Goal: Obtain resource: Obtain resource

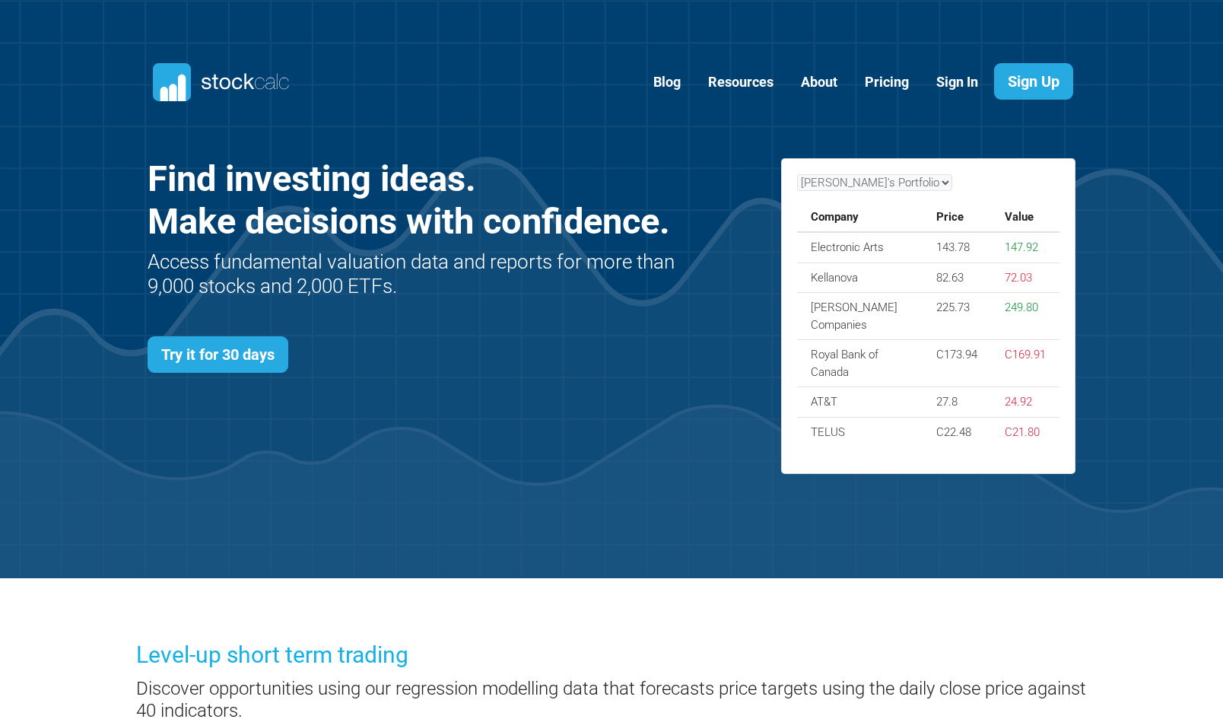
scroll to position [659, 973]
click at [239, 366] on link "Try it for 30 days" at bounding box center [218, 354] width 141 height 36
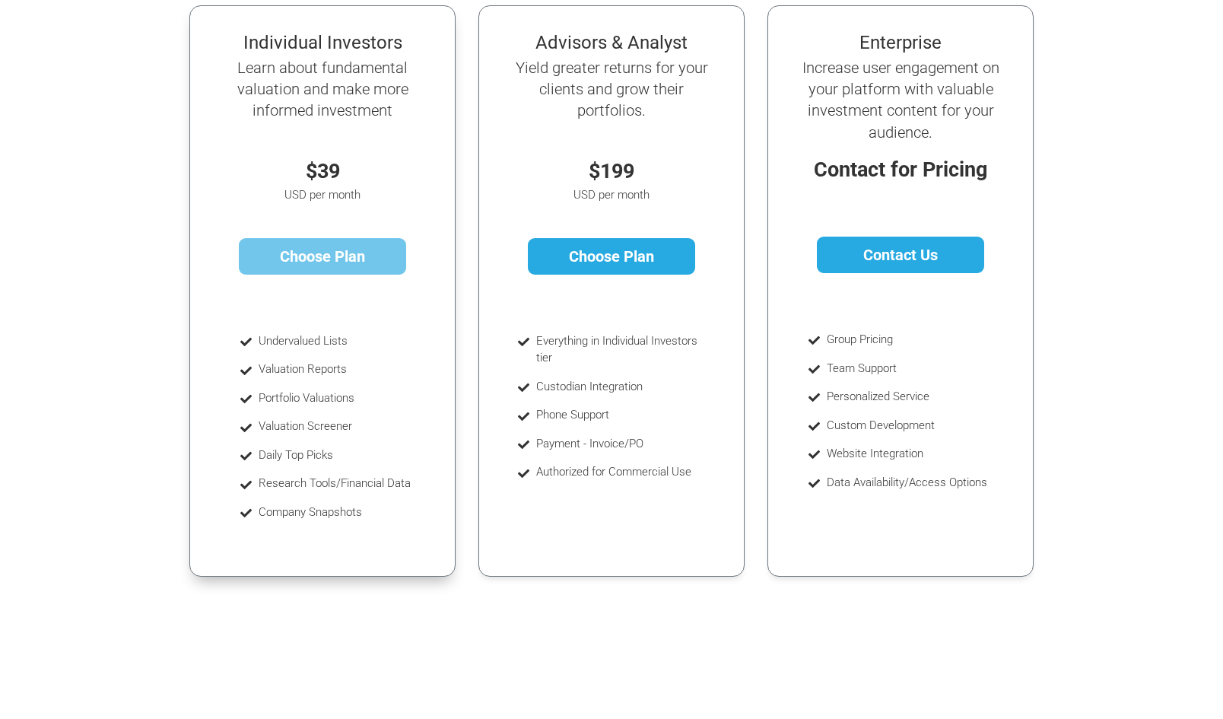
scroll to position [275, 0]
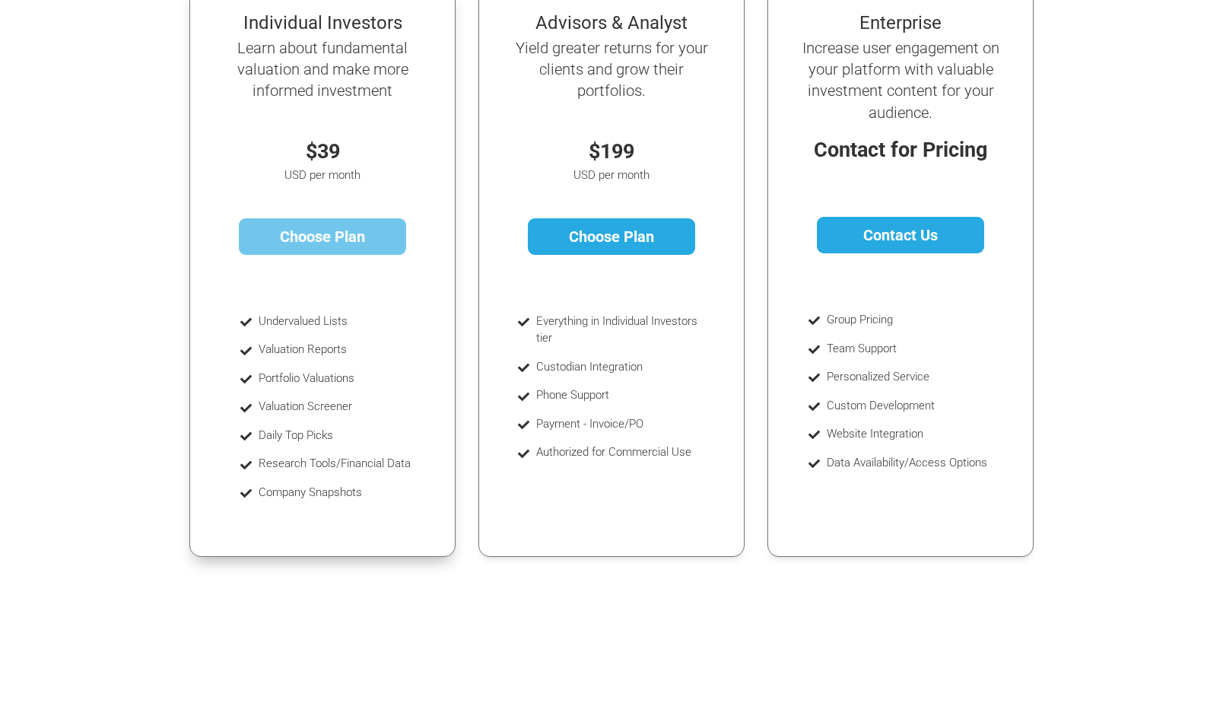
click at [311, 237] on link "Choose Plan" at bounding box center [323, 236] width 168 height 36
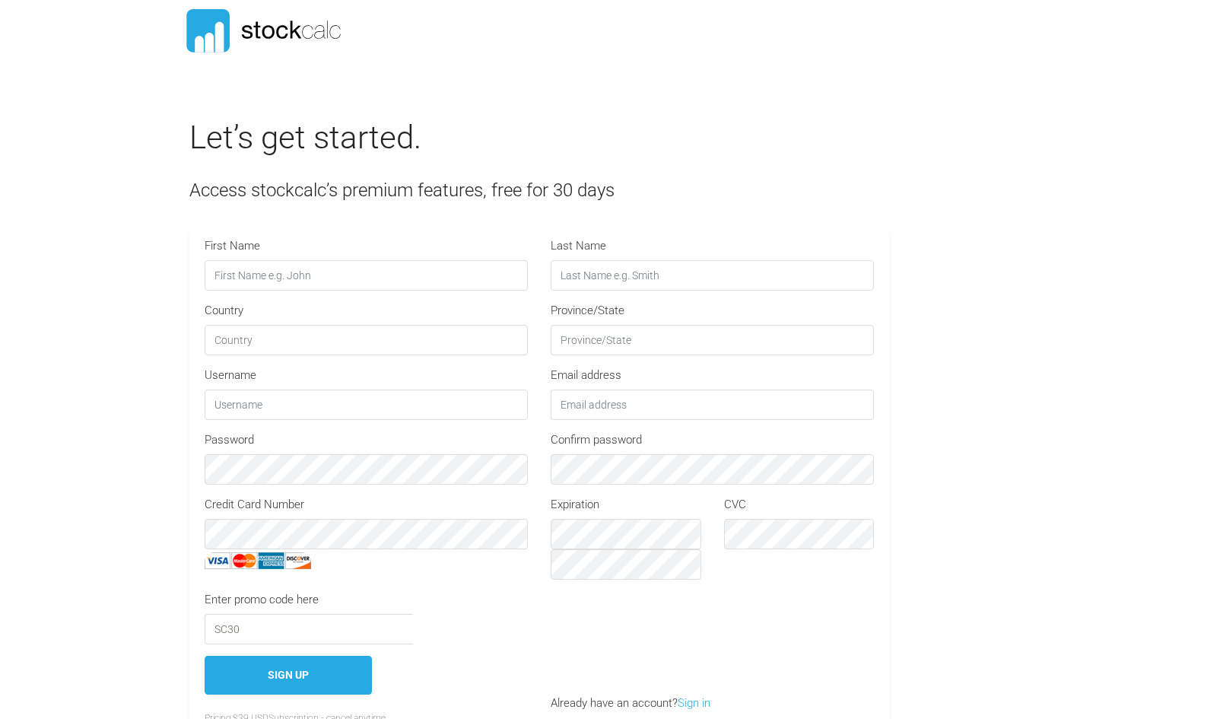
type input "STOCKCALC30"
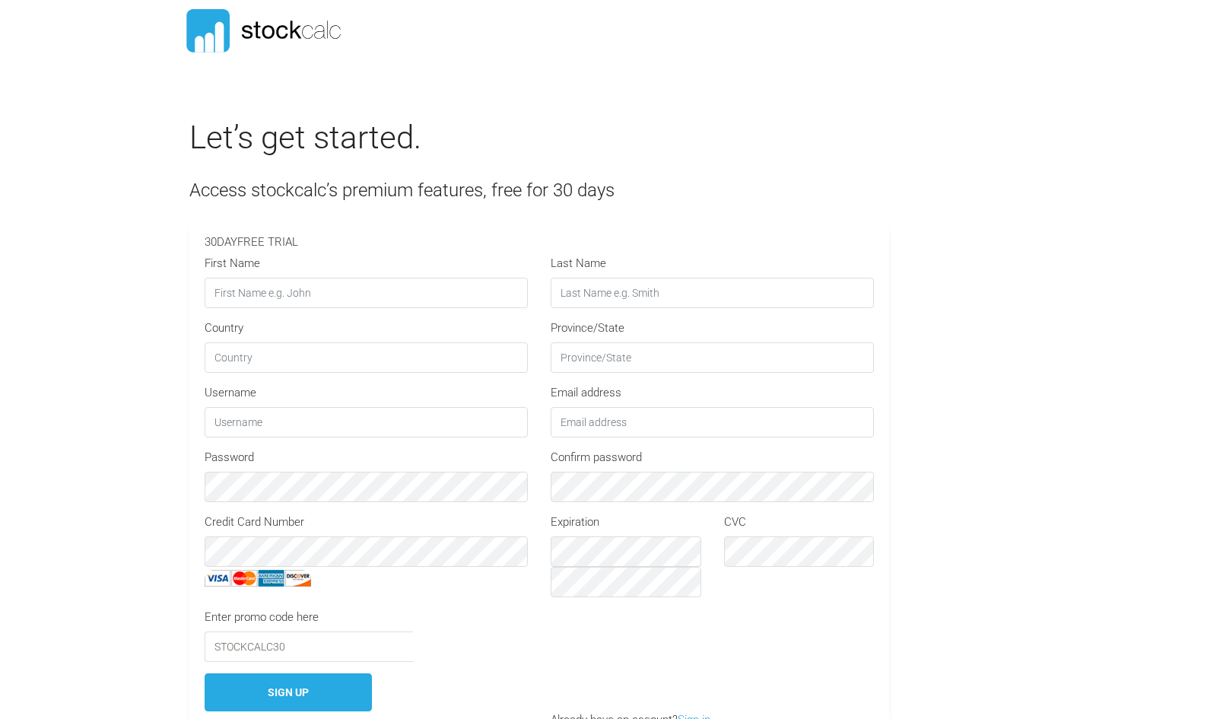
click at [219, 23] on icon at bounding box center [219, 37] width 9 height 30
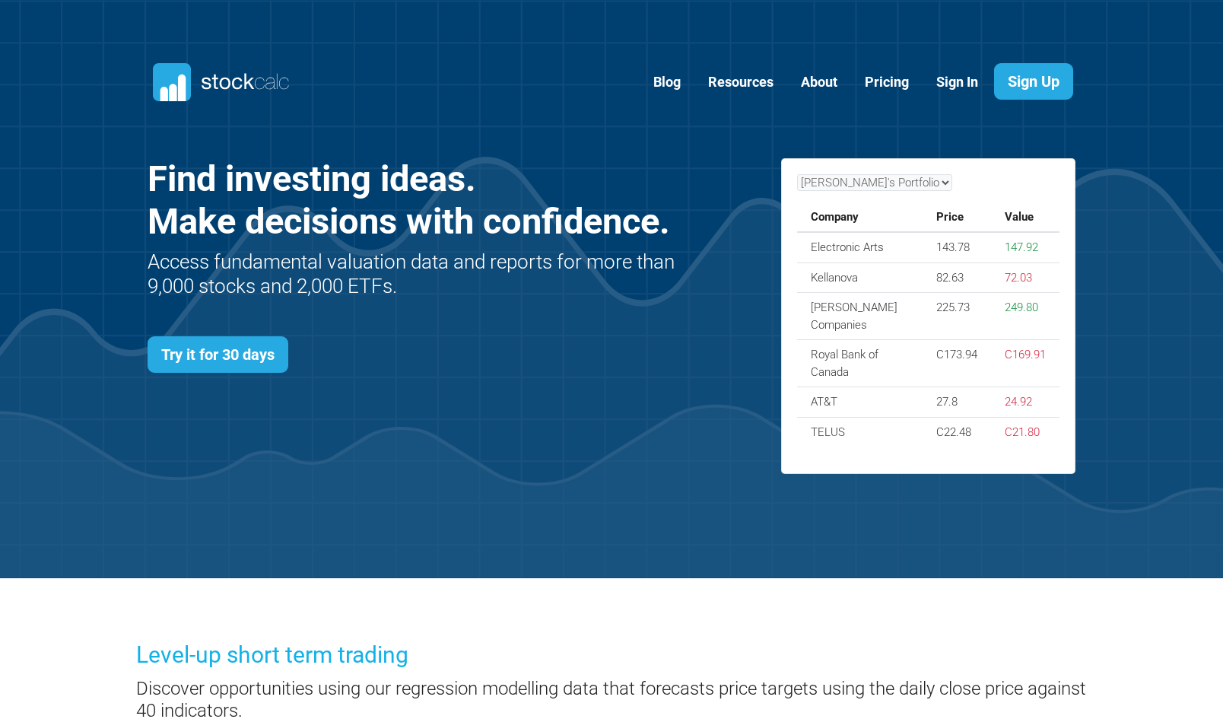
scroll to position [659, 973]
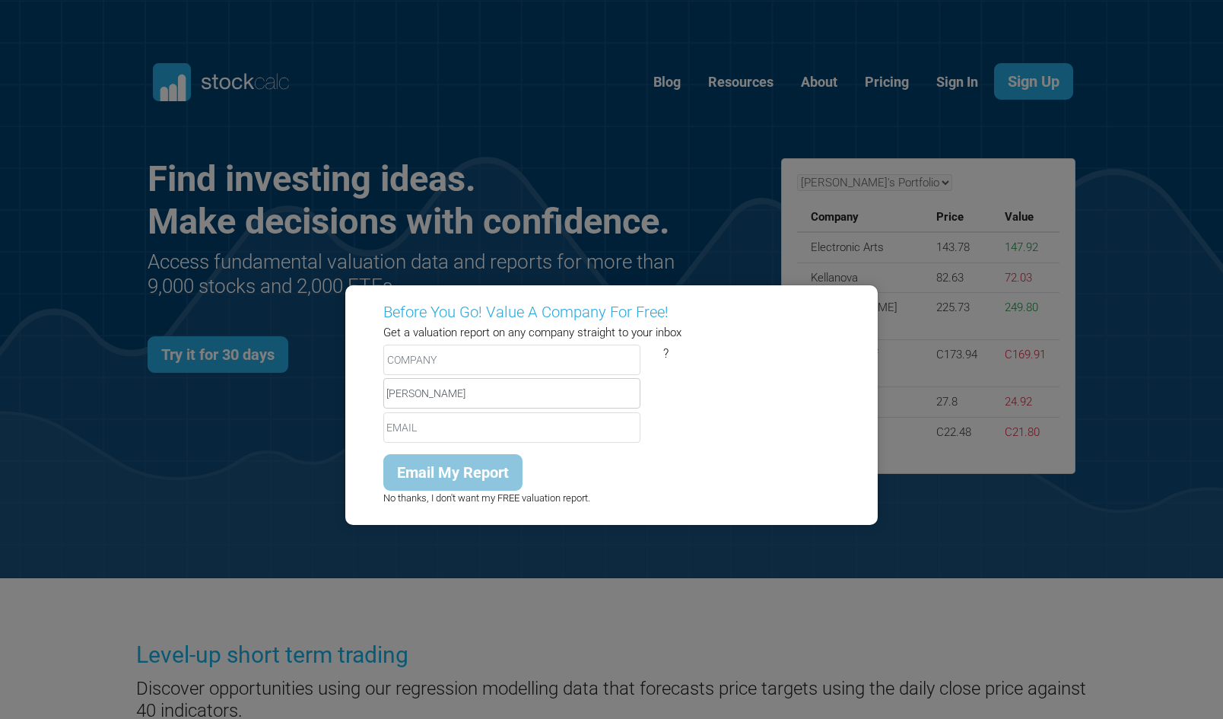
type input "[PERSON_NAME]"
type input "[EMAIL_ADDRESS][DOMAIN_NAME]"
click at [457, 357] on input "text" at bounding box center [511, 359] width 257 height 30
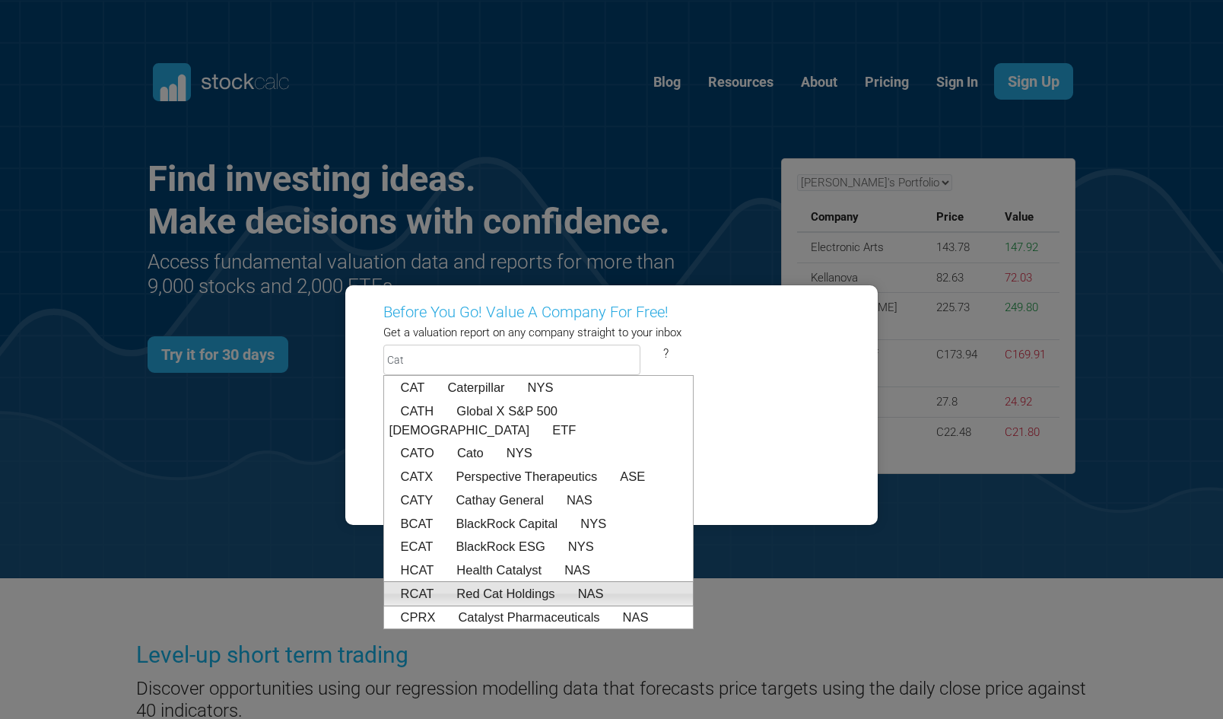
click at [488, 586] on span "Red Cat Holdings" at bounding box center [505, 593] width 121 height 14
type input "RCAT:NAS"
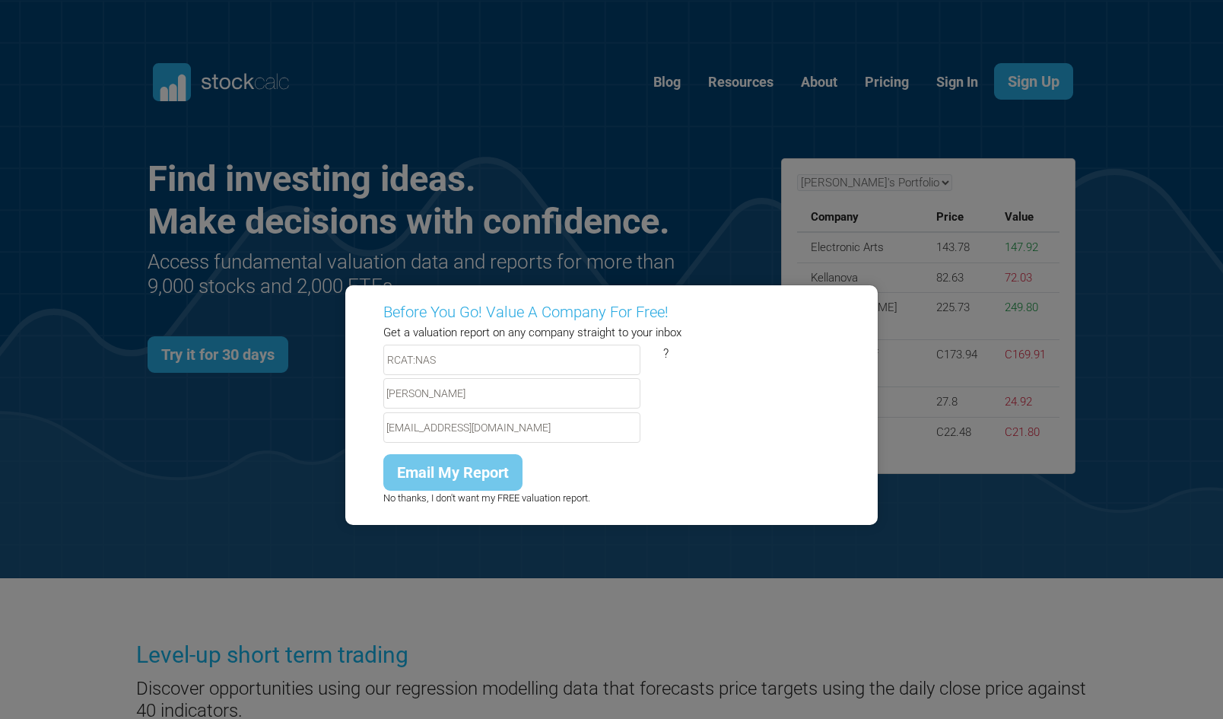
click at [464, 476] on input "Email My Report" at bounding box center [452, 472] width 139 height 36
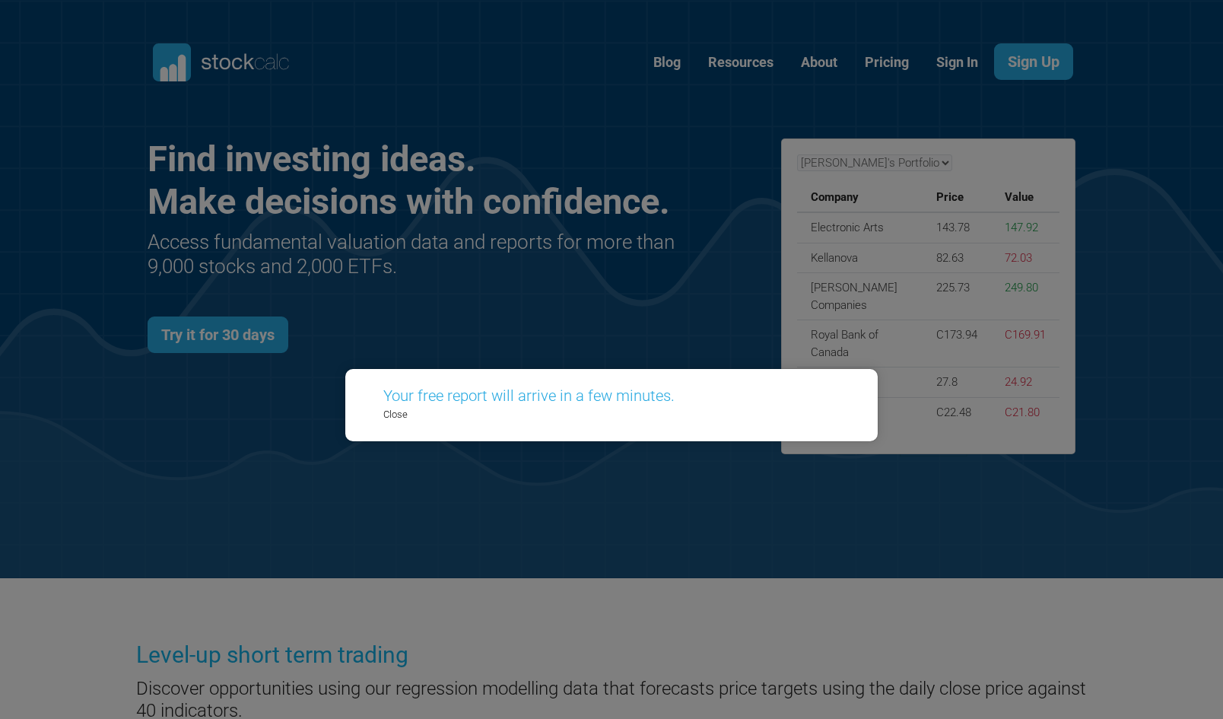
click at [392, 416] on p "Close" at bounding box center [611, 414] width 479 height 15
